Goal: Task Accomplishment & Management: Manage account settings

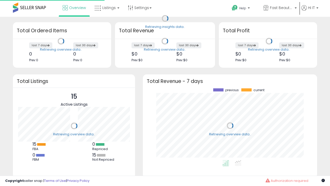
scroll to position [72, 164]
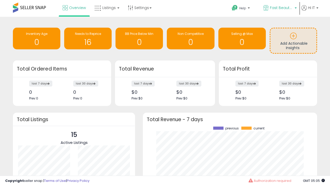
click at [280, 8] on span "Fast Beauty ([GEOGRAPHIC_DATA])" at bounding box center [281, 7] width 23 height 5
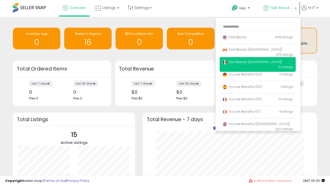
click at [258, 50] on span "Fast Beauty ([GEOGRAPHIC_DATA])" at bounding box center [253, 49] width 60 height 4
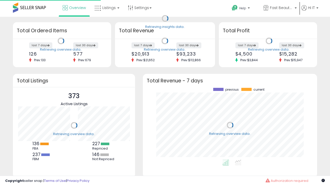
scroll to position [72, 164]
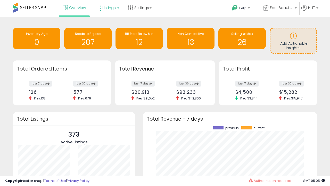
click at [106, 8] on span "Listings" at bounding box center [108, 7] width 13 height 5
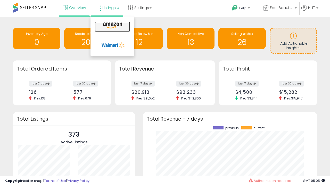
click at [112, 26] on icon at bounding box center [112, 25] width 22 height 7
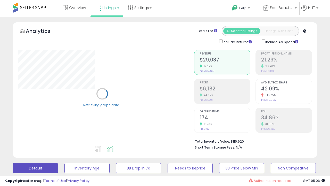
click at [65, 163] on button "All_Inventory" at bounding box center [87, 168] width 45 height 10
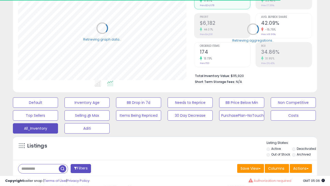
scroll to position [149, 0]
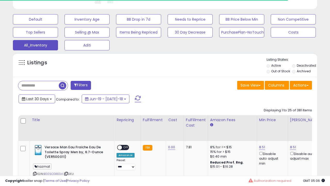
click at [33, 96] on span "Last 30 Days" at bounding box center [37, 98] width 22 height 5
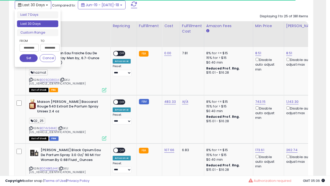
scroll to position [106, 176]
click at [38, 24] on li "Last 30 Days" at bounding box center [37, 23] width 41 height 7
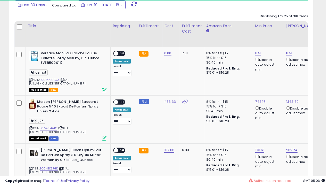
scroll to position [140, 0]
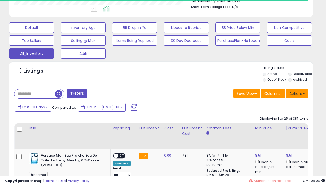
click at [297, 93] on button "Actions" at bounding box center [297, 93] width 22 height 9
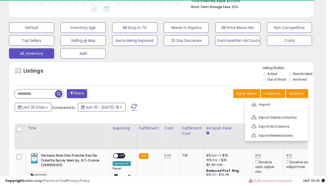
click at [276, 126] on link "Export All Columns" at bounding box center [276, 126] width 57 height 8
